Goal: Information Seeking & Learning: Understand process/instructions

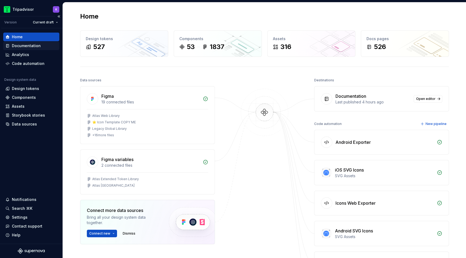
click at [43, 44] on div "Documentation" at bounding box center [31, 45] width 52 height 5
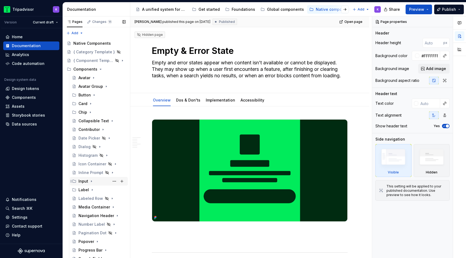
scroll to position [168, 0]
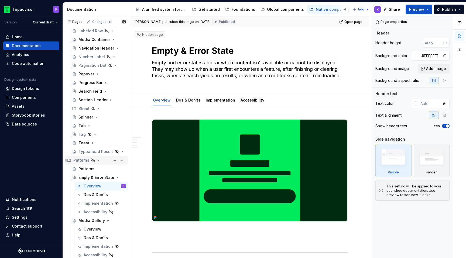
click at [98, 159] on icon "Page tree" at bounding box center [98, 160] width 4 height 4
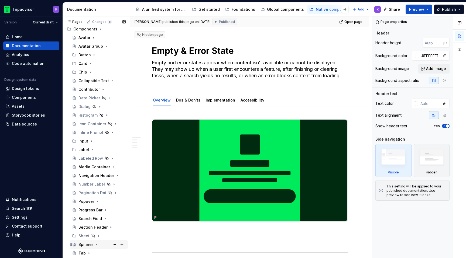
scroll to position [73, 0]
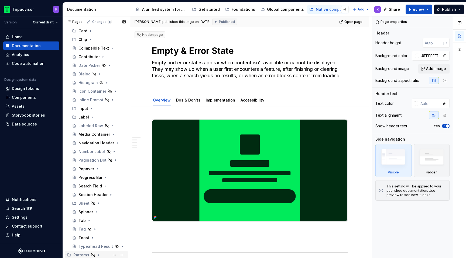
click at [97, 254] on icon "Page tree" at bounding box center [98, 255] width 4 height 4
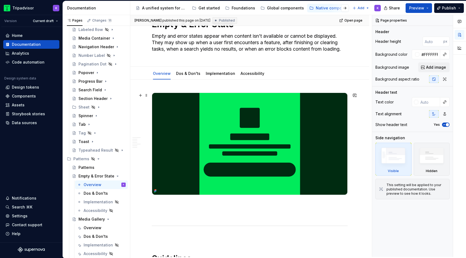
scroll to position [0, 0]
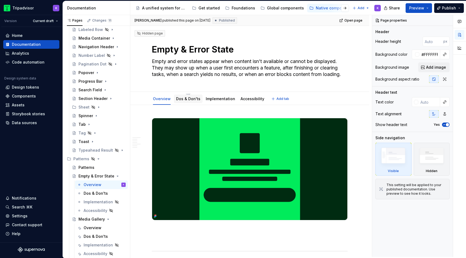
click at [195, 103] on div "Dos & Don'ts" at bounding box center [188, 99] width 29 height 9
click at [96, 194] on div "Dos & Don'ts" at bounding box center [96, 193] width 24 height 5
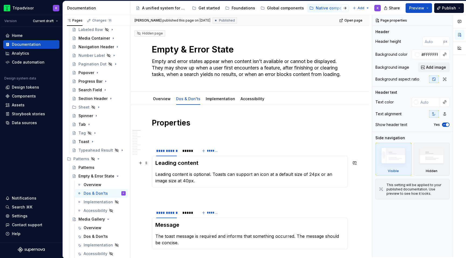
type textarea "*"
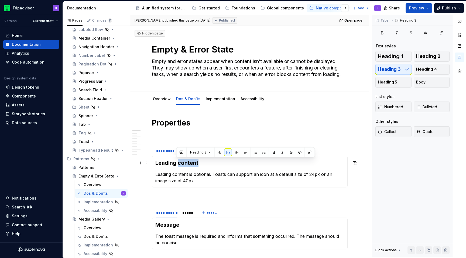
drag, startPoint x: 196, startPoint y: 161, endPoint x: 178, endPoint y: 164, distance: 18.5
click at [178, 164] on h3 "Leading content" at bounding box center [249, 163] width 189 height 8
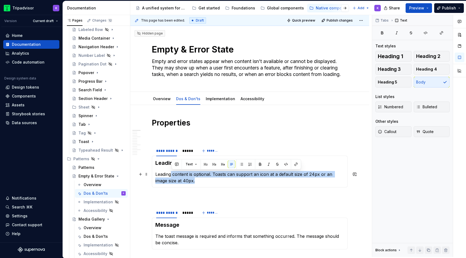
drag, startPoint x: 184, startPoint y: 182, endPoint x: 172, endPoint y: 174, distance: 14.1
click at [172, 174] on p "Leading content is optional. Toasts can support an icon at a default size of 24…" at bounding box center [249, 177] width 189 height 13
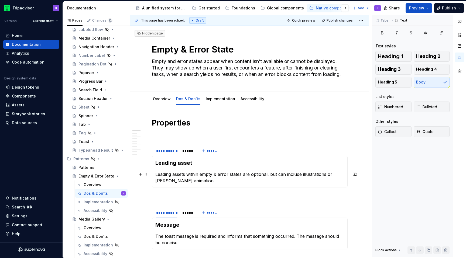
click at [334, 174] on p "Leading assets within empty & error states are optional, but can include illust…" at bounding box center [249, 177] width 189 height 13
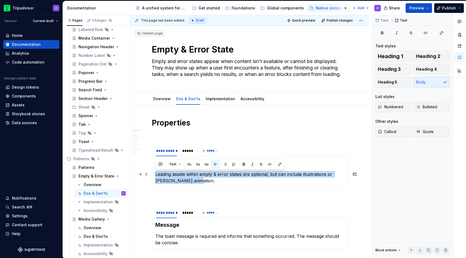
drag, startPoint x: 181, startPoint y: 181, endPoint x: 156, endPoint y: 174, distance: 25.9
click at [156, 174] on p "Leading assets within empty & error states are optional, but can include illust…" at bounding box center [249, 177] width 189 height 13
copy p "Leading assets within empty & error states are optional, but can include illust…"
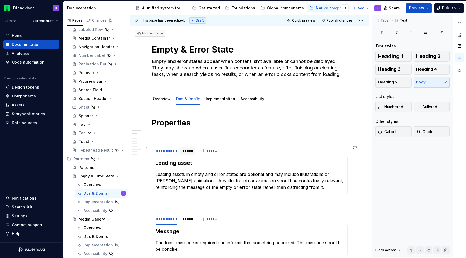
click at [185, 153] on div "*****" at bounding box center [187, 150] width 10 height 5
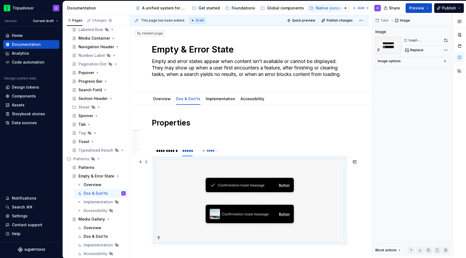
click at [202, 182] on img at bounding box center [249, 201] width 188 height 82
click at [412, 48] on button "Replace" at bounding box center [414, 50] width 22 height 8
type textarea "*"
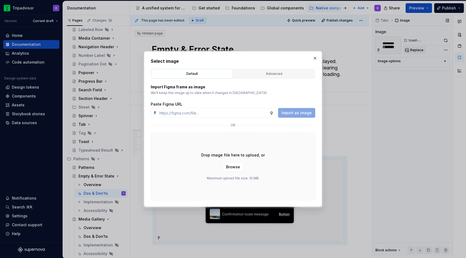
type input "[URL][DOMAIN_NAME]"
click at [302, 112] on span "Import as image" at bounding box center [296, 112] width 30 height 5
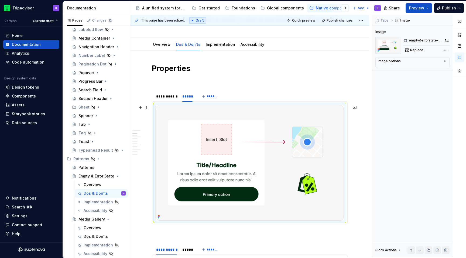
scroll to position [42, 0]
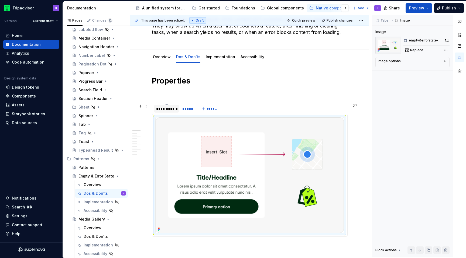
click at [167, 110] on div "**********" at bounding box center [166, 108] width 21 height 5
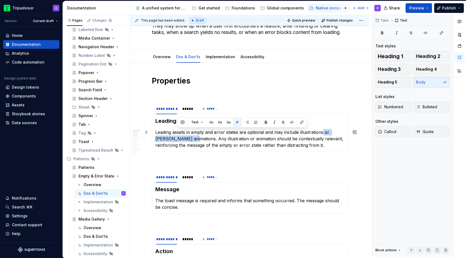
drag, startPoint x: 321, startPoint y: 131, endPoint x: 178, endPoint y: 138, distance: 144.0
click at [178, 138] on p "Leading assets in empty and error states are optional and may include illustrat…" at bounding box center [249, 138] width 189 height 19
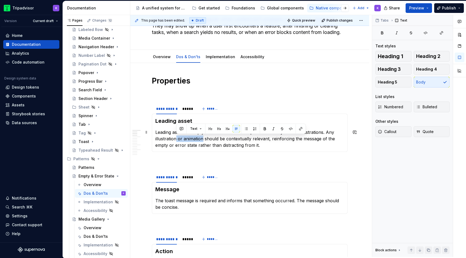
drag, startPoint x: 179, startPoint y: 139, endPoint x: 202, endPoint y: 138, distance: 22.6
click at [202, 138] on p "Leading assets in empty and error states are optional and may include illustrat…" at bounding box center [249, 138] width 189 height 19
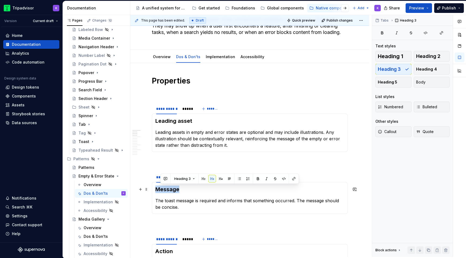
drag, startPoint x: 179, startPoint y: 191, endPoint x: 155, endPoint y: 189, distance: 24.3
click at [154, 189] on div "Message The toast message is required and informs that something occurred. The …" at bounding box center [250, 198] width 196 height 32
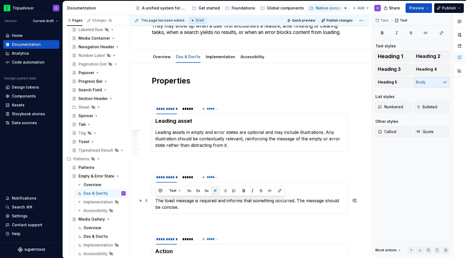
drag, startPoint x: 178, startPoint y: 208, endPoint x: 154, endPoint y: 201, distance: 25.1
click at [154, 201] on div "Content The toast message is required and informs that something occurred. The …" at bounding box center [250, 198] width 196 height 32
drag, startPoint x: 185, startPoint y: 200, endPoint x: 155, endPoint y: 200, distance: 29.9
click at [155, 200] on p "Use a one-line headline to state why the screen is empty or what action to take…" at bounding box center [249, 204] width 189 height 13
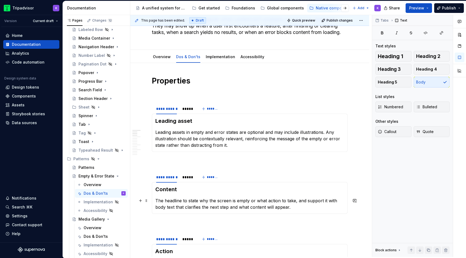
click at [183, 203] on p "The headline to state why the screen is empty or what action to take, and suppo…" at bounding box center [249, 204] width 189 height 13
click at [297, 202] on p "The headline should be a few words to state why the screen is empty or what act…" at bounding box center [249, 204] width 189 height 13
click at [213, 208] on p "The headline should be a few words to state why the screen is empty, clearly ex…" at bounding box center [249, 207] width 189 height 19
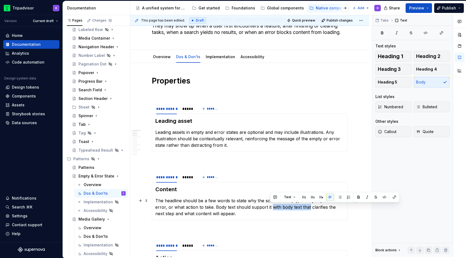
drag, startPoint x: 271, startPoint y: 206, endPoint x: 308, endPoint y: 207, distance: 37.2
click at [308, 207] on p "The headline should be a few words to state why the screen is empty, clearly ex…" at bounding box center [249, 207] width 189 height 19
click at [295, 207] on p "The headline should be a few words to state why the screen is empty, clearly ex…" at bounding box center [249, 207] width 189 height 19
click at [276, 216] on p "The headline should be a few words to state why the screen is empty, clearly ex…" at bounding box center [249, 207] width 189 height 19
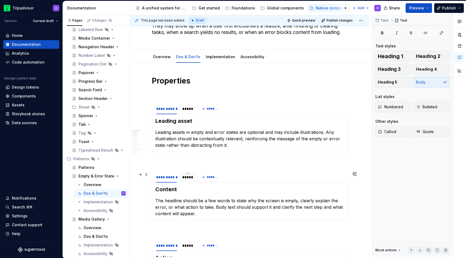
click at [186, 180] on div "*****" at bounding box center [187, 177] width 10 height 5
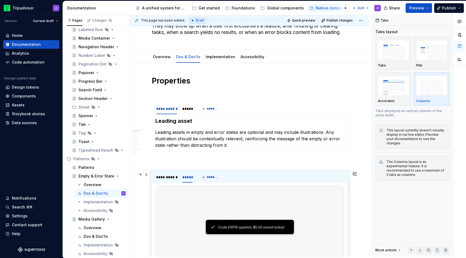
click at [212, 204] on img at bounding box center [249, 227] width 188 height 82
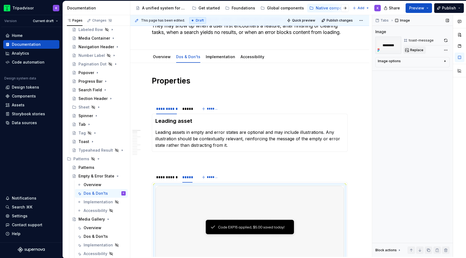
click at [409, 49] on button "Replace" at bounding box center [414, 50] width 22 height 8
type textarea "*"
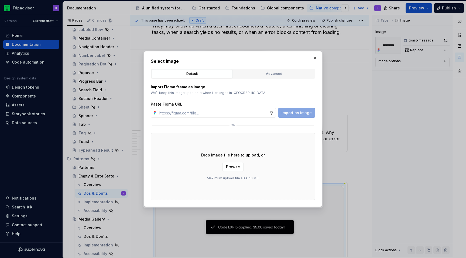
type input "[URL][DOMAIN_NAME]"
type textarea "*"
type input "[URL][DOMAIN_NAME]"
click at [295, 115] on span "Import as image" at bounding box center [296, 112] width 30 height 5
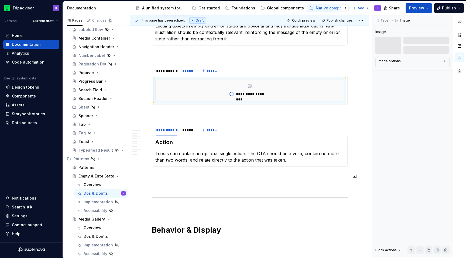
scroll to position [149, 0]
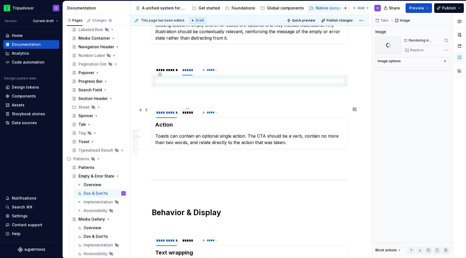
click at [185, 116] on div "*****" at bounding box center [187, 113] width 15 height 8
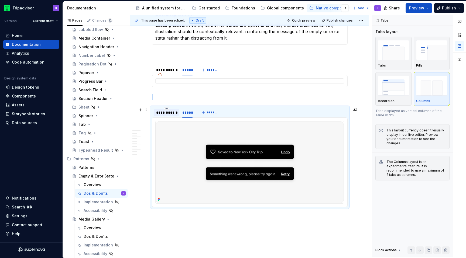
click at [169, 117] on div at bounding box center [166, 117] width 25 height 1
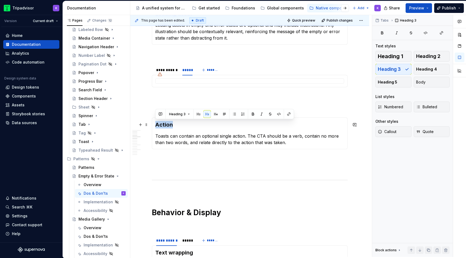
drag, startPoint x: 175, startPoint y: 126, endPoint x: 155, endPoint y: 126, distance: 19.1
click at [155, 126] on h3 "Action" at bounding box center [249, 125] width 189 height 8
click at [180, 127] on h3 "Action" at bounding box center [249, 125] width 189 height 8
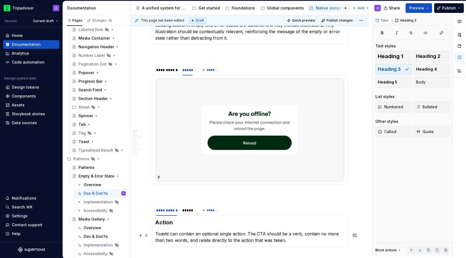
click at [176, 237] on p "Toasts can contain an optional single action. The CTA should be a verb, contain…" at bounding box center [249, 237] width 189 height 13
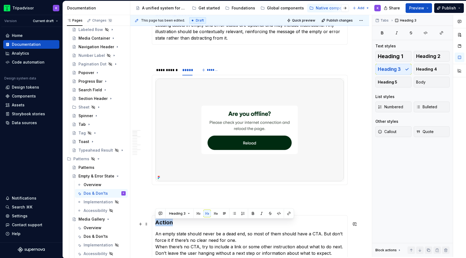
drag, startPoint x: 173, startPoint y: 223, endPoint x: 155, endPoint y: 223, distance: 18.1
click at [155, 223] on div "Action An empty state should never be a dead end, so most of them should have a…" at bounding box center [250, 237] width 196 height 45
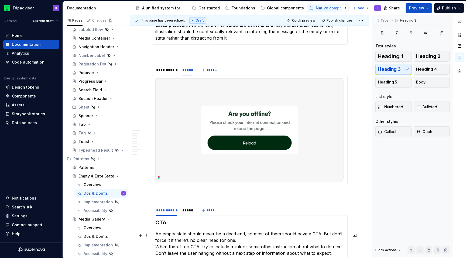
scroll to position [167, 0]
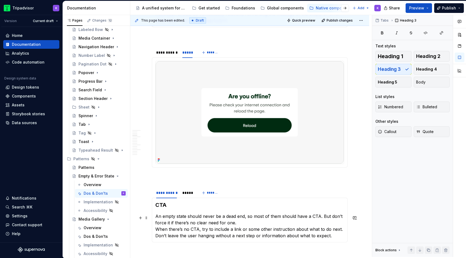
click at [244, 223] on p "An empty state should never be a dead end, so most of them should have a CTA. B…" at bounding box center [249, 226] width 189 height 26
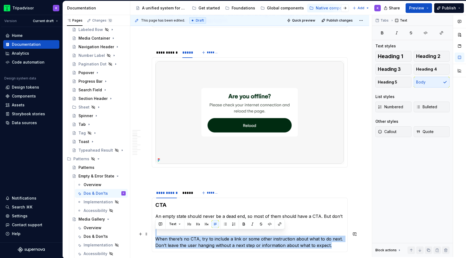
click at [320, 246] on p "When there’s no CTA, try to include a link or some other instruction about what…" at bounding box center [249, 238] width 189 height 19
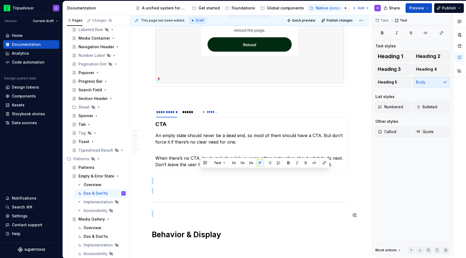
scroll to position [248, 0]
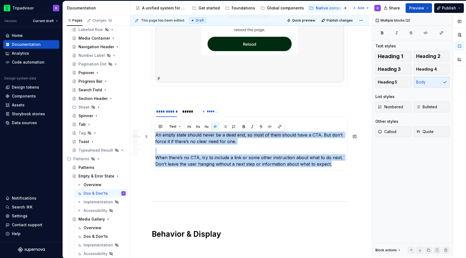
drag, startPoint x: 333, startPoint y: 246, endPoint x: 154, endPoint y: 137, distance: 209.4
click at [154, 137] on div "CTA An empty state should never be a dead end, so most of them should have a CT…" at bounding box center [250, 143] width 196 height 54
copy section-item-column "An empty state should never be a dead end, so most of them should have a CTA. B…"
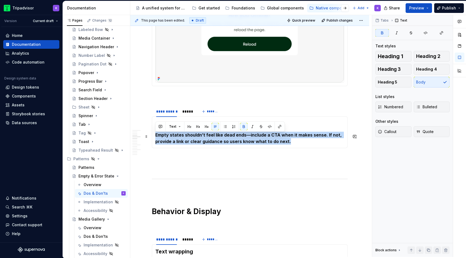
drag, startPoint x: 293, startPoint y: 144, endPoint x: 155, endPoint y: 138, distance: 138.1
click at [155, 138] on div "CTA Empty states shouldn’t feel like dead ends—include a CTA when it makes sens…" at bounding box center [250, 132] width 196 height 32
click at [243, 123] on button "button" at bounding box center [244, 127] width 8 height 8
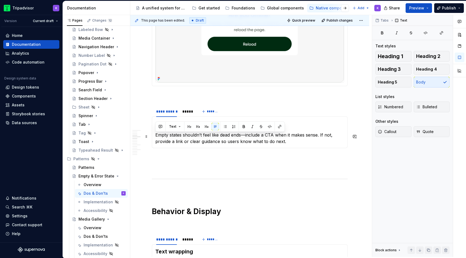
click at [246, 137] on p "Empty states shouldn’t feel like dead ends—include a CTA when it makes sense. I…" at bounding box center [249, 138] width 189 height 13
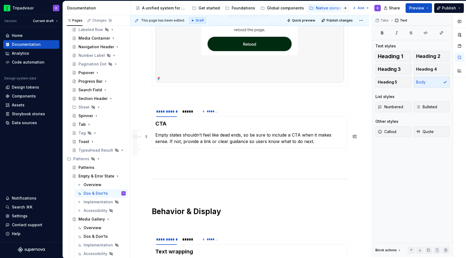
click at [314, 145] on p "Empty states shouldn’t feel like dead ends, so be sure to include a CTA when it…" at bounding box center [249, 138] width 189 height 13
click at [202, 138] on p "Empty states shouldn’t feel like dead ends, so be sure to include a CTA when it…" at bounding box center [249, 138] width 189 height 13
click at [184, 114] on div "*****" at bounding box center [187, 111] width 10 height 5
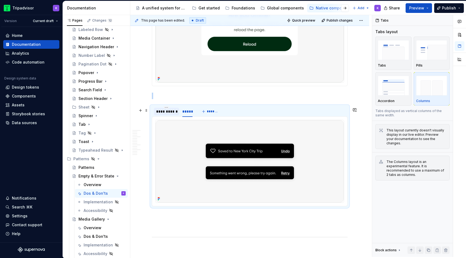
click at [161, 114] on div "**********" at bounding box center [166, 111] width 21 height 5
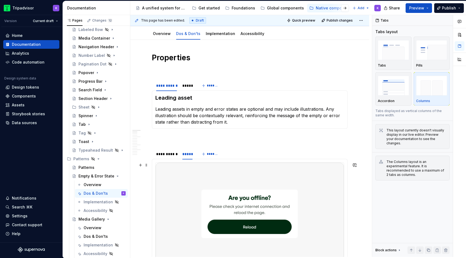
scroll to position [61, 0]
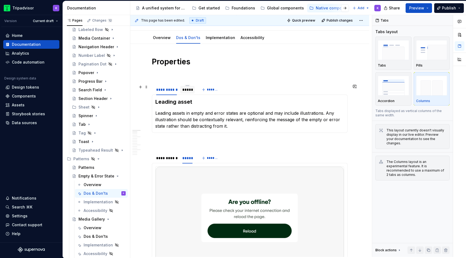
click at [186, 91] on div "*****" at bounding box center [187, 89] width 10 height 5
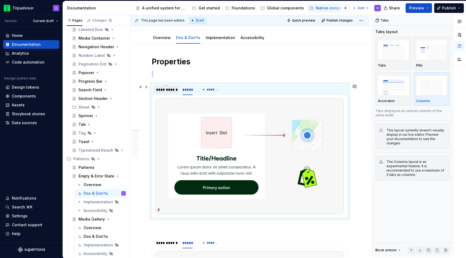
click at [171, 91] on div "**********" at bounding box center [166, 89] width 21 height 5
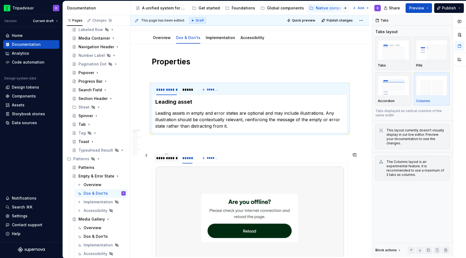
click at [167, 160] on div "**********" at bounding box center [166, 157] width 21 height 5
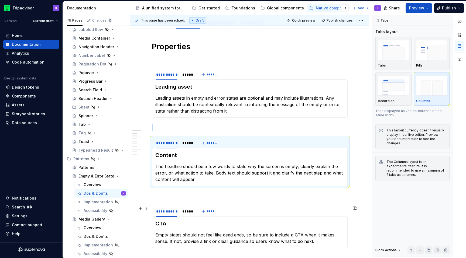
scroll to position [84, 0]
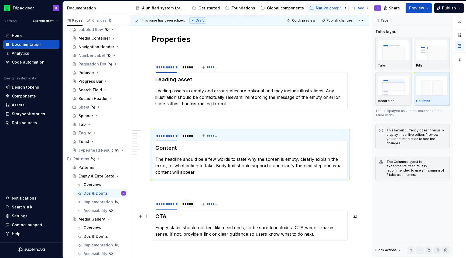
click at [185, 203] on div "*****" at bounding box center [187, 204] width 10 height 5
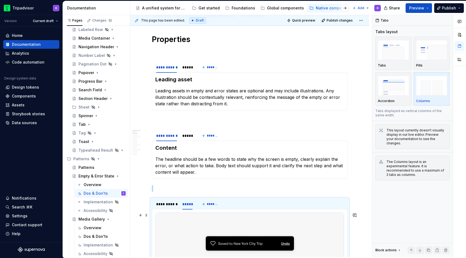
click at [270, 228] on img at bounding box center [249, 254] width 188 height 82
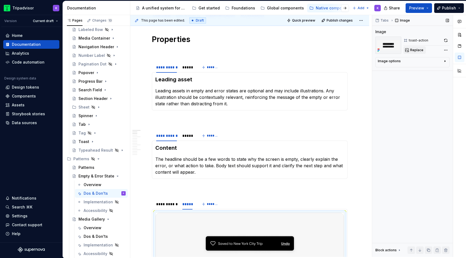
click at [412, 47] on button "Replace" at bounding box center [414, 50] width 22 height 8
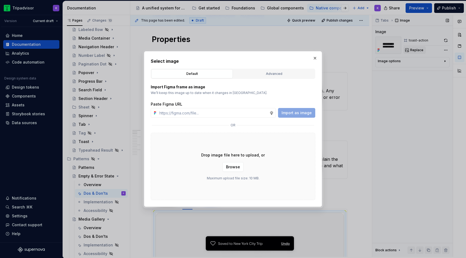
type textarea "*"
type input "[URL][DOMAIN_NAME]"
type textarea "*"
type input "[URL][DOMAIN_NAME]"
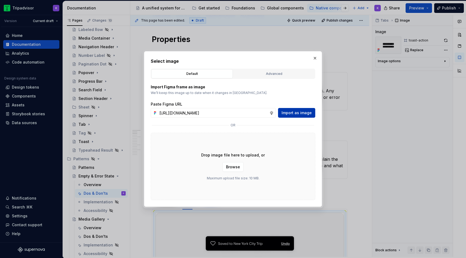
click at [298, 113] on span "Import as image" at bounding box center [296, 112] width 30 height 5
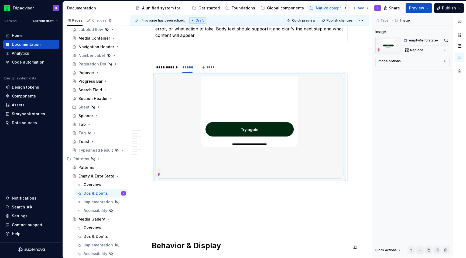
scroll to position [219, 0]
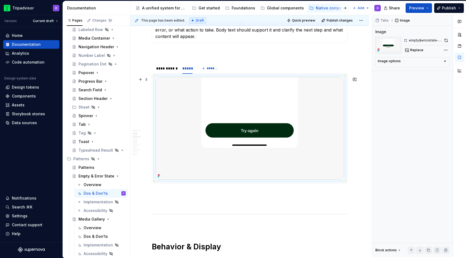
click at [224, 137] on img at bounding box center [249, 128] width 188 height 103
click at [446, 40] on button "button" at bounding box center [445, 41] width 7 height 8
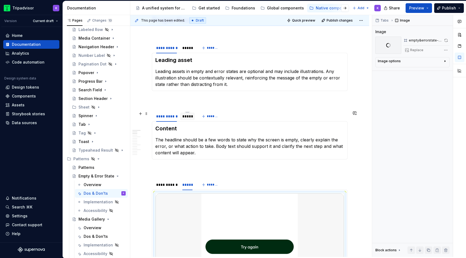
click at [184, 117] on div "*****" at bounding box center [187, 116] width 10 height 5
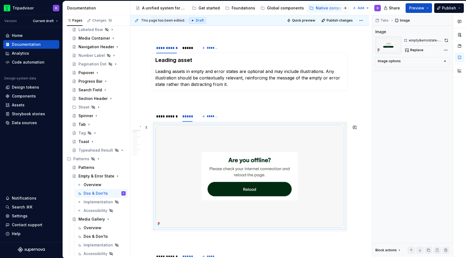
click at [233, 168] on img at bounding box center [249, 176] width 188 height 103
click at [446, 40] on button "button" at bounding box center [446, 41] width 6 height 8
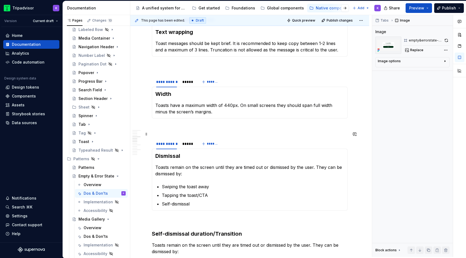
scroll to position [494, 0]
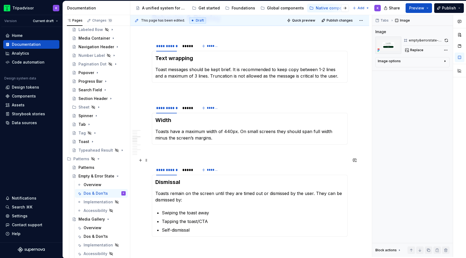
type textarea "*"
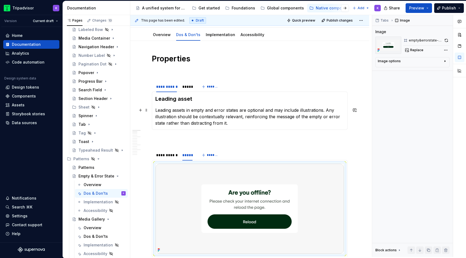
scroll to position [91, 0]
